Goal: Communication & Community: Answer question/provide support

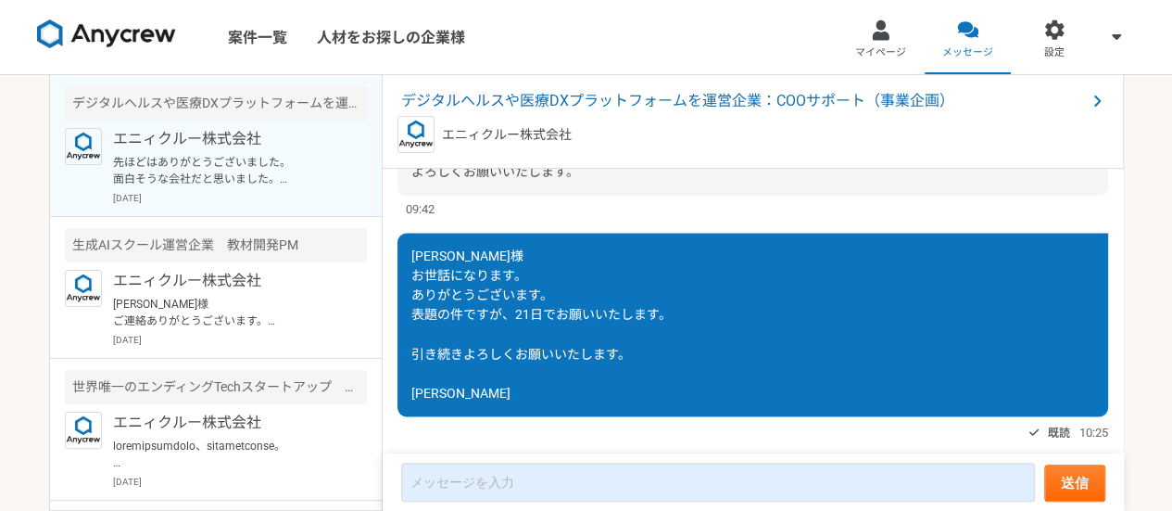
scroll to position [1596, 0]
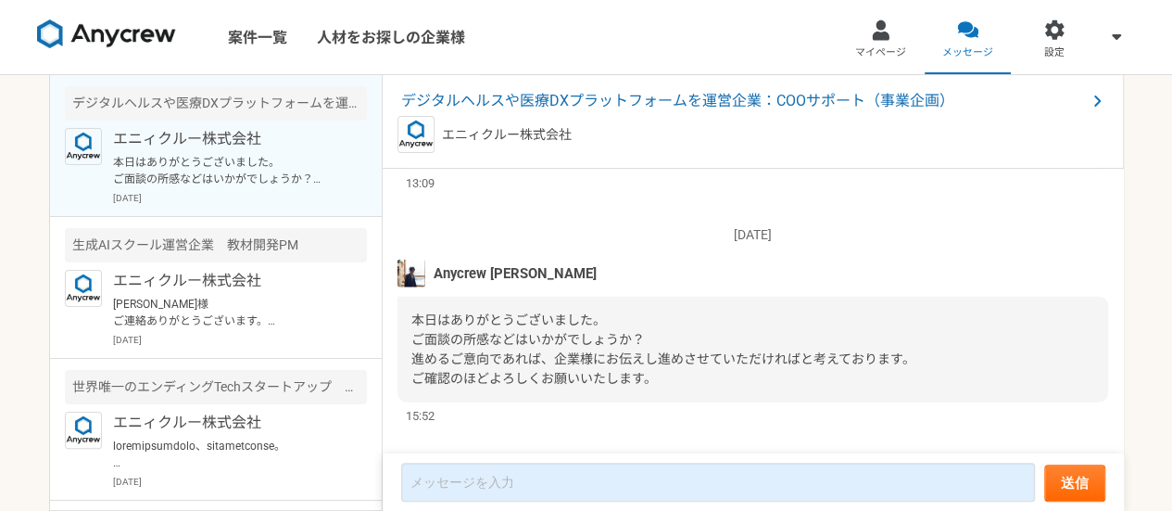
scroll to position [2205, 0]
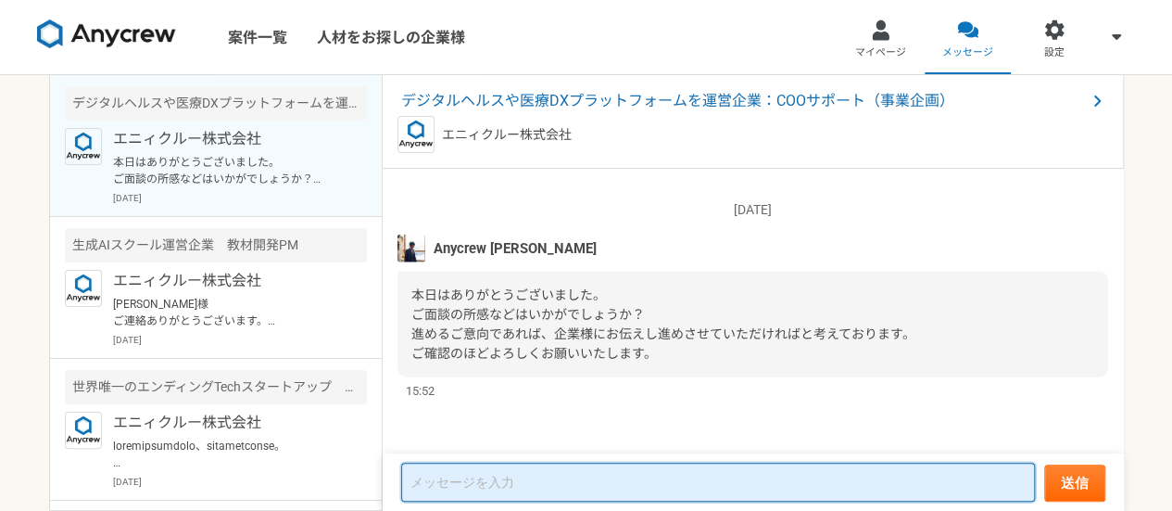
click at [558, 485] on textarea at bounding box center [718, 481] width 634 height 39
type textarea "あ"
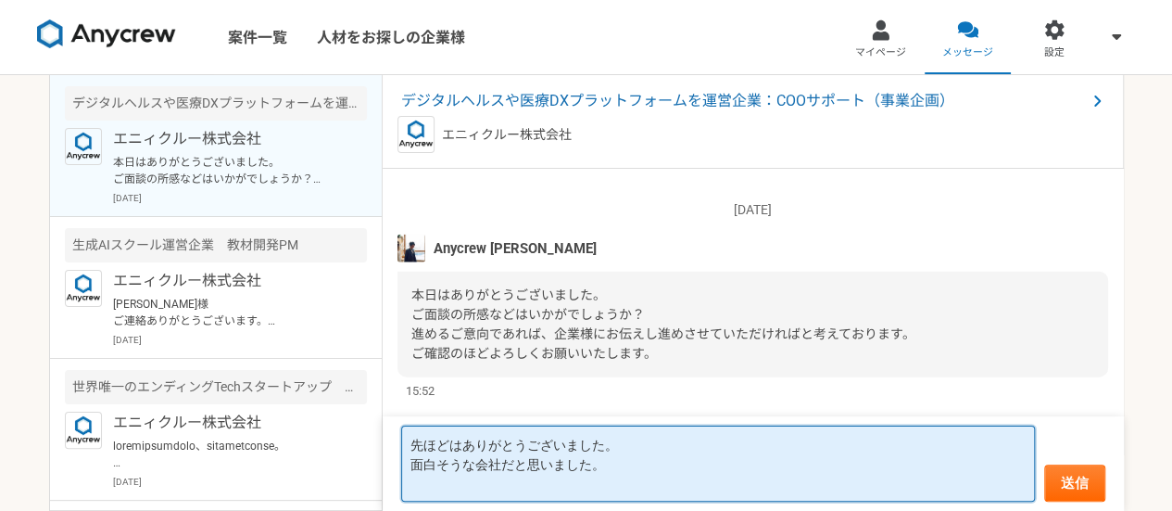
click at [641, 472] on textarea "先ほどはありがとうございました。 面白そうな会社だと思いました。" at bounding box center [718, 463] width 634 height 76
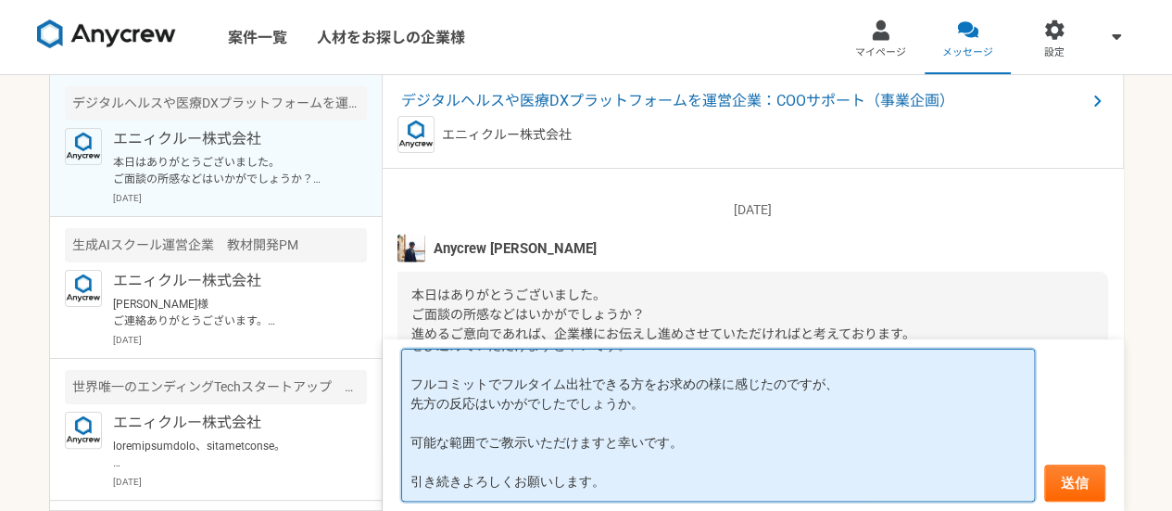
scroll to position [107, 0]
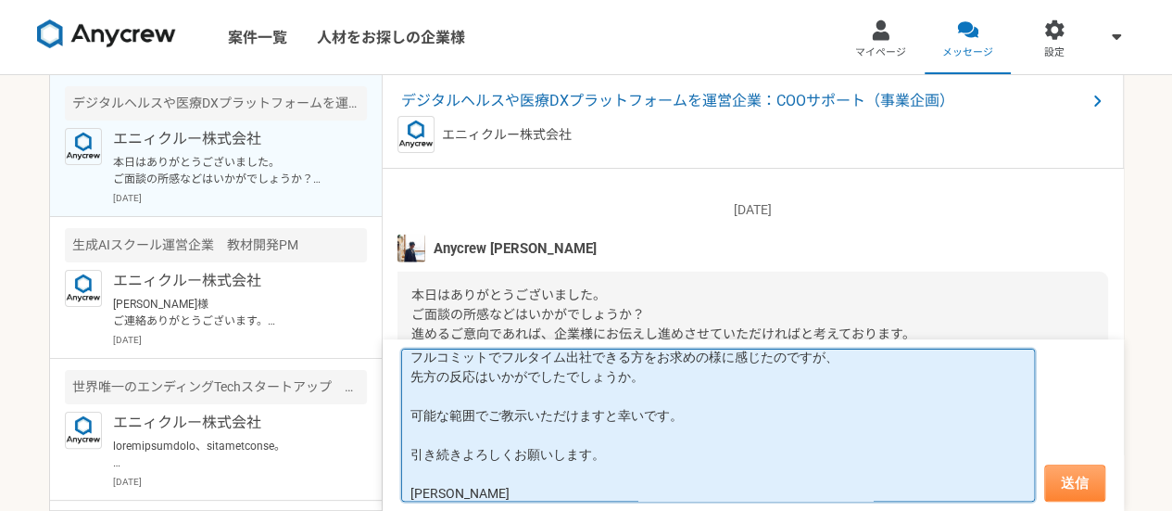
type textarea "先ほどはありがとうございました。 面白そうな会社だと思いました。 出社頻度のところだけ少し調整させて頂きたいですが、 ぜひ進めていただけますと幸いです。 フル…"
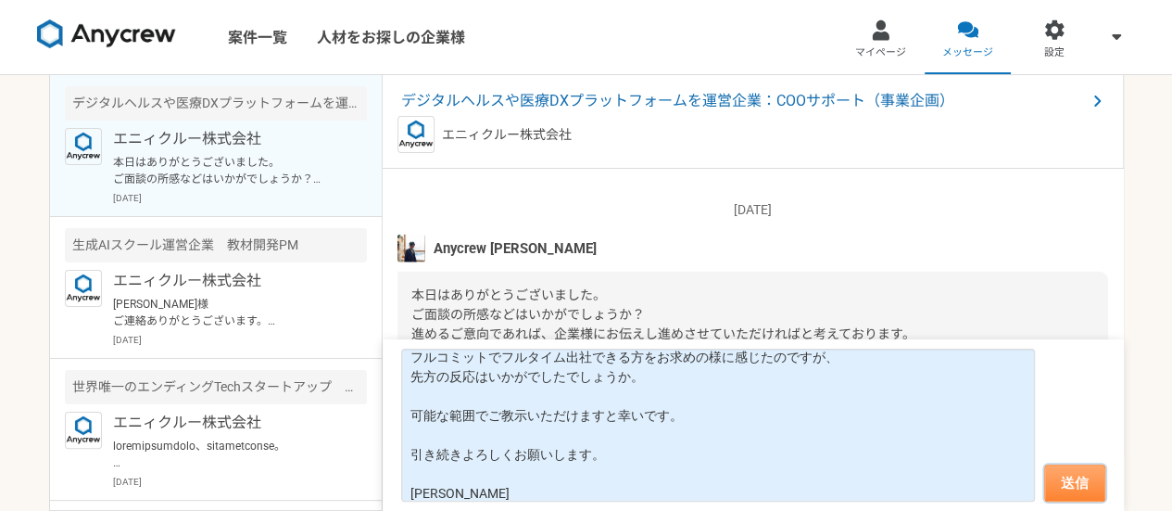
click at [1094, 492] on button "送信" at bounding box center [1074, 482] width 61 height 37
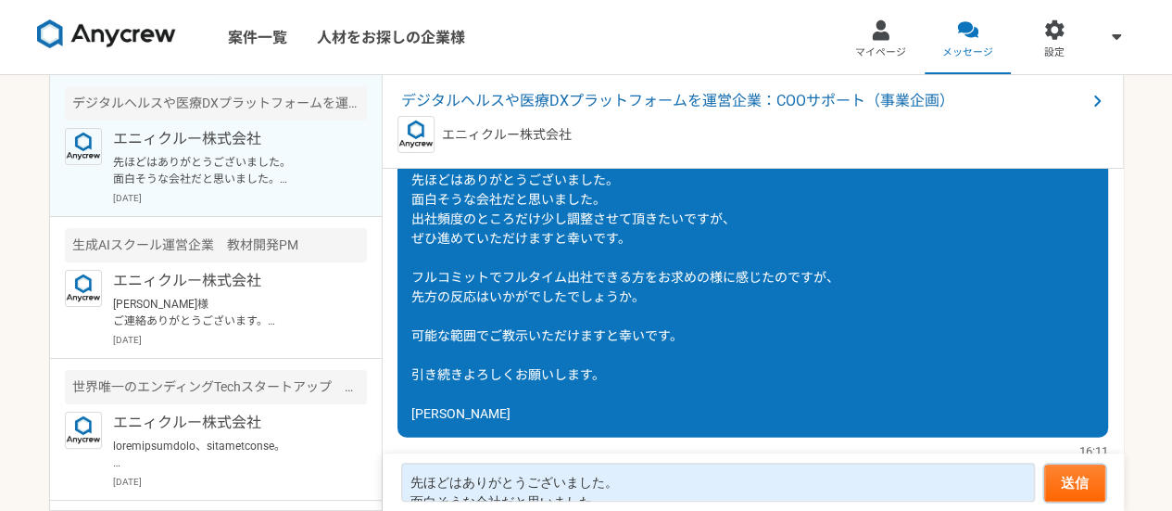
scroll to position [2283, 0]
